Goal: Navigation & Orientation: Find specific page/section

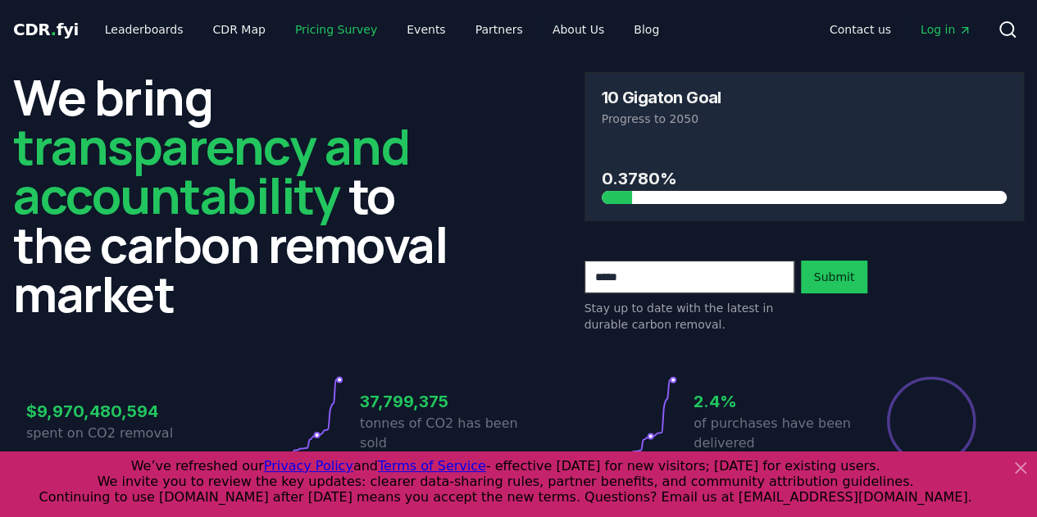
click at [319, 27] on link "Pricing Survey" at bounding box center [336, 30] width 108 height 30
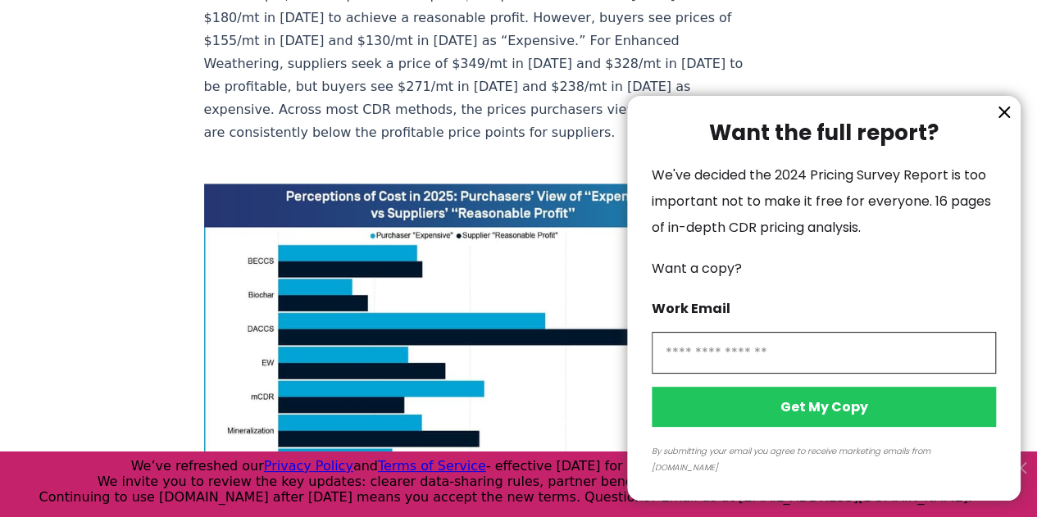
scroll to position [1238, 0]
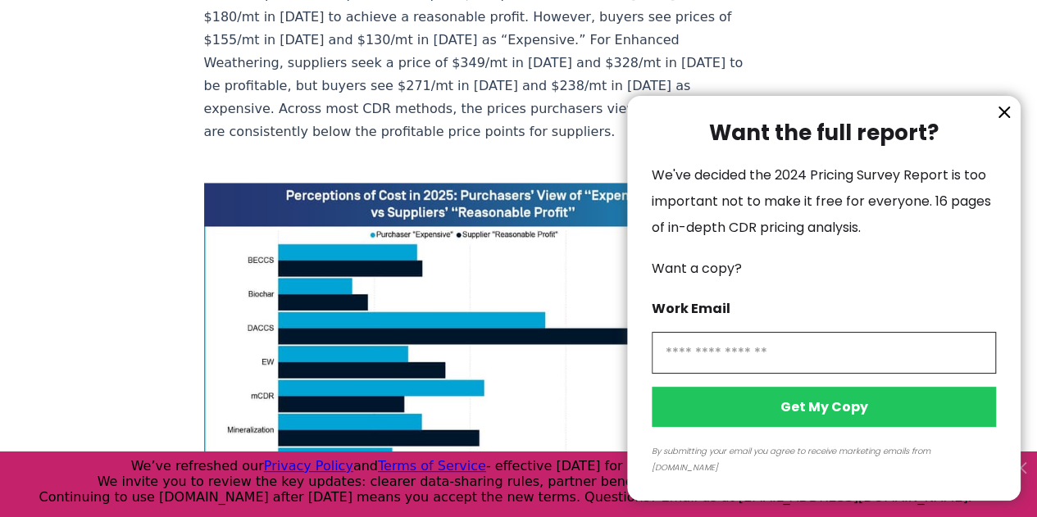
click at [1008, 122] on icon "information" at bounding box center [1004, 112] width 20 height 20
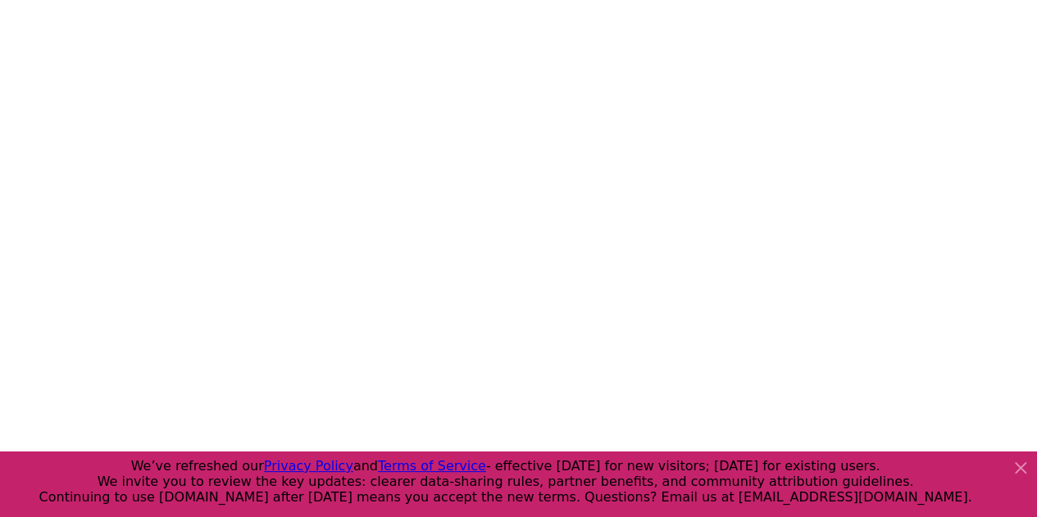
scroll to position [0, 0]
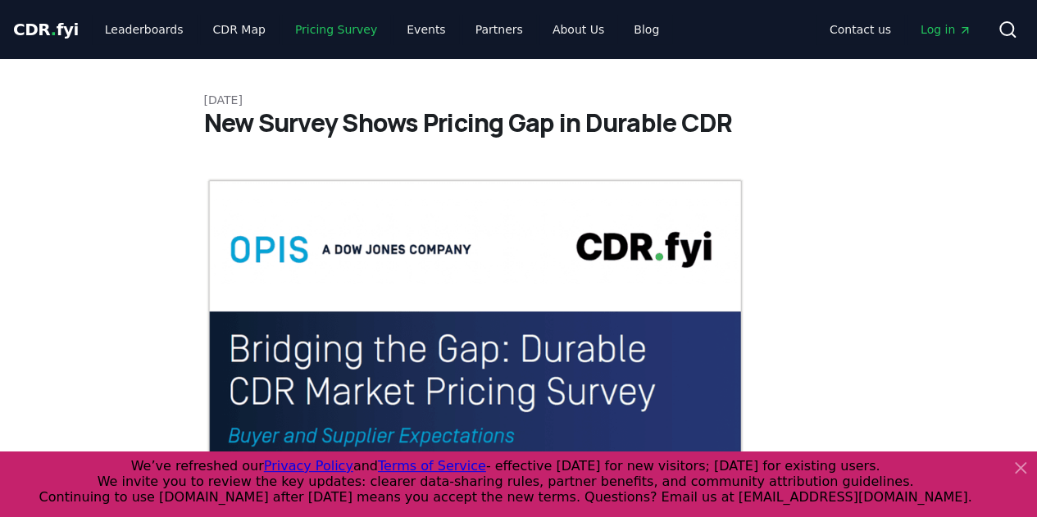
click at [290, 27] on link "Pricing Survey" at bounding box center [336, 30] width 108 height 30
click at [229, 32] on link "CDR Map" at bounding box center [239, 30] width 79 height 30
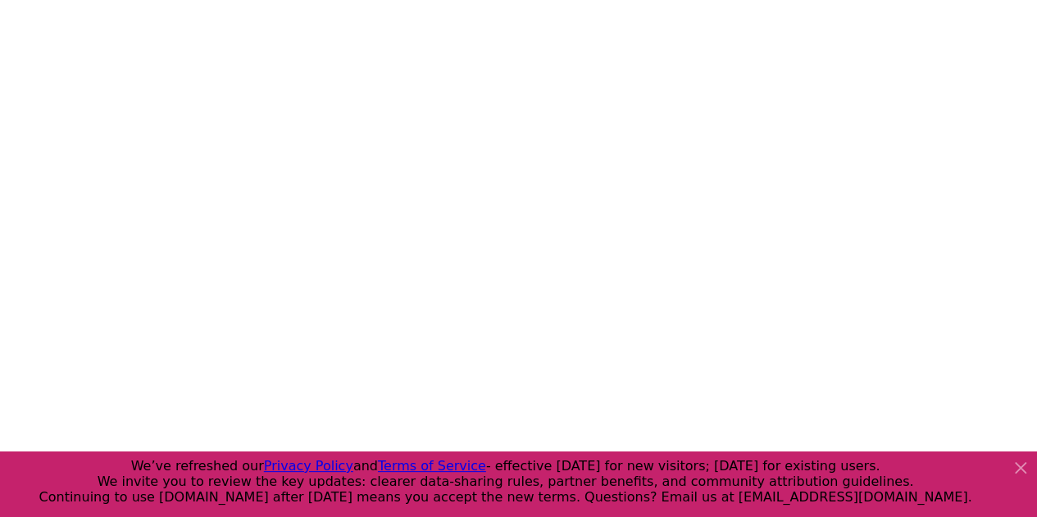
scroll to position [286, 0]
